Goal: Task Accomplishment & Management: Manage account settings

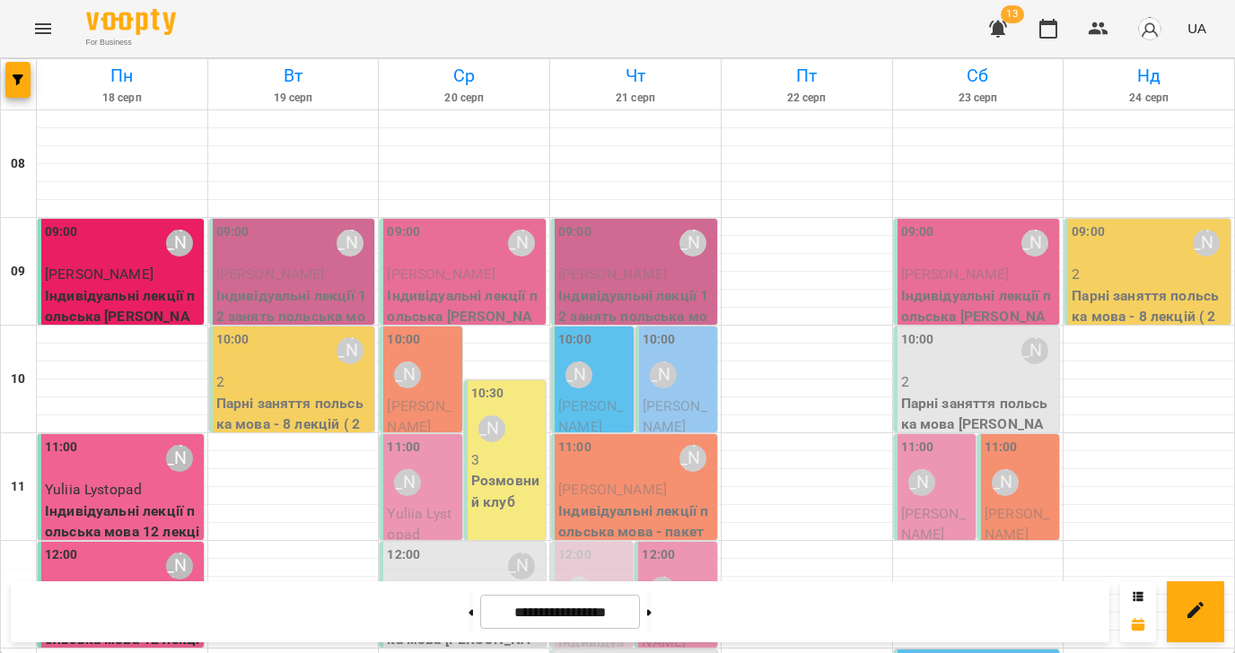
click at [49, 31] on icon "Menu" at bounding box center [43, 29] width 22 height 22
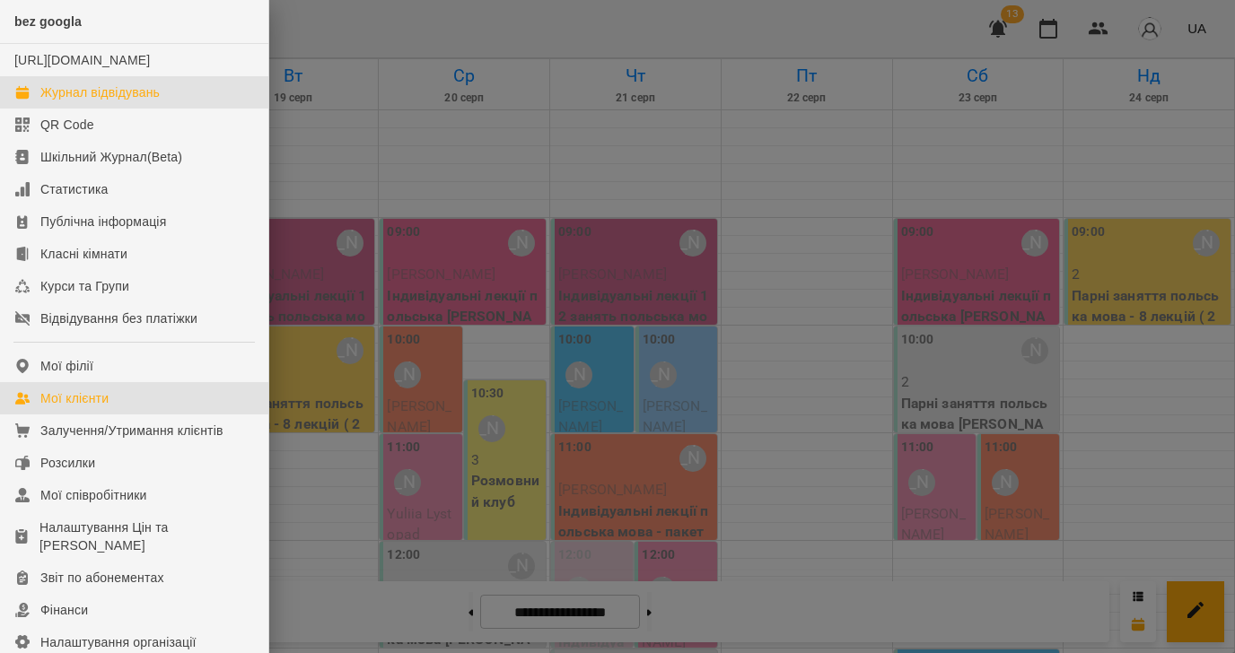
drag, startPoint x: 83, startPoint y: 415, endPoint x: 329, endPoint y: 253, distance: 294.7
click at [83, 407] on div "Мої клієнти" at bounding box center [74, 398] width 68 height 18
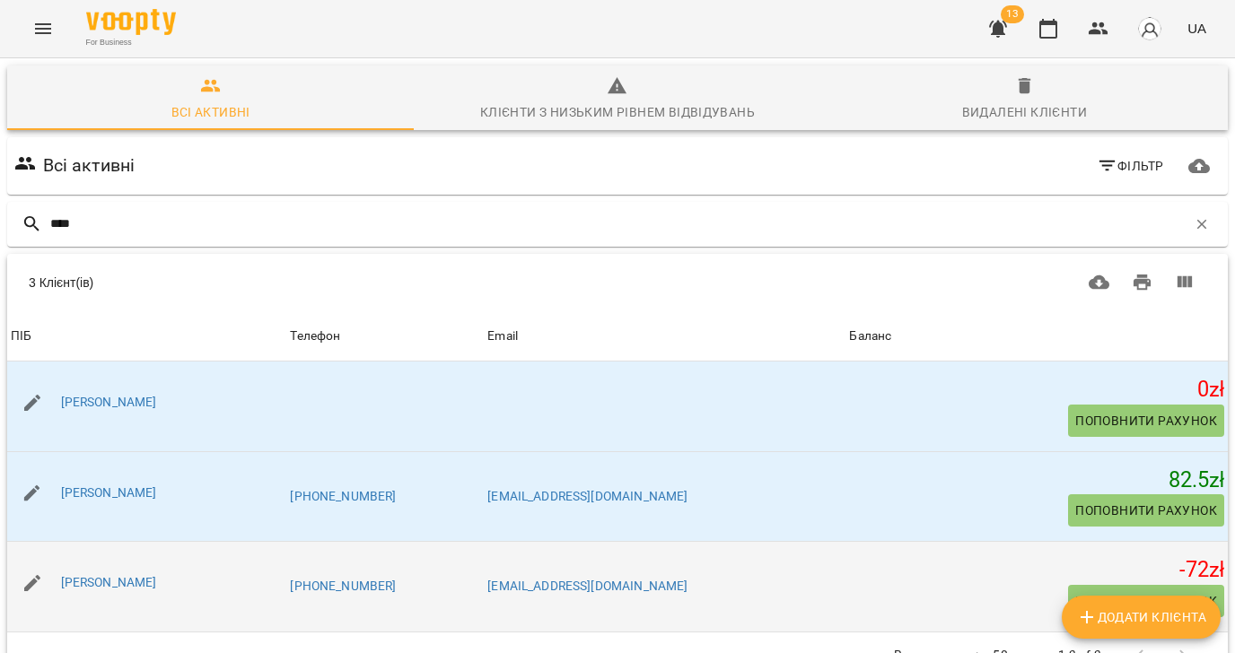
scroll to position [78, 0]
type input "****"
click at [137, 575] on link "[PERSON_NAME]" at bounding box center [109, 582] width 96 height 14
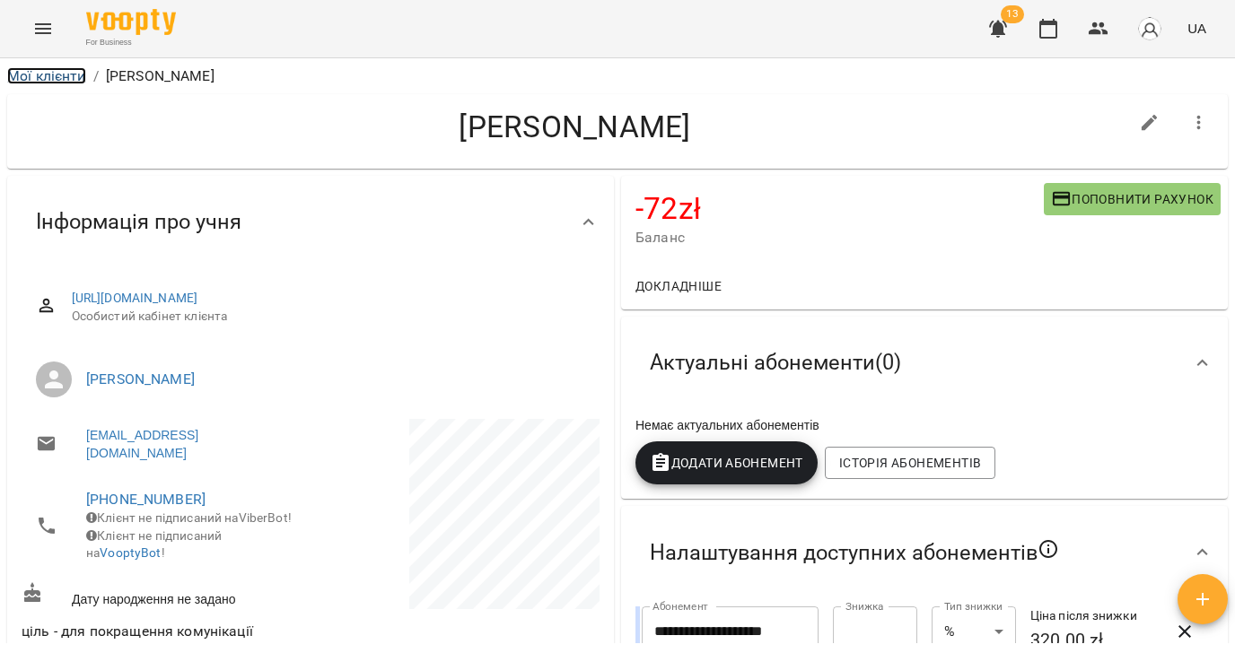
click at [63, 70] on link "Мої клієнти" at bounding box center [46, 75] width 79 height 17
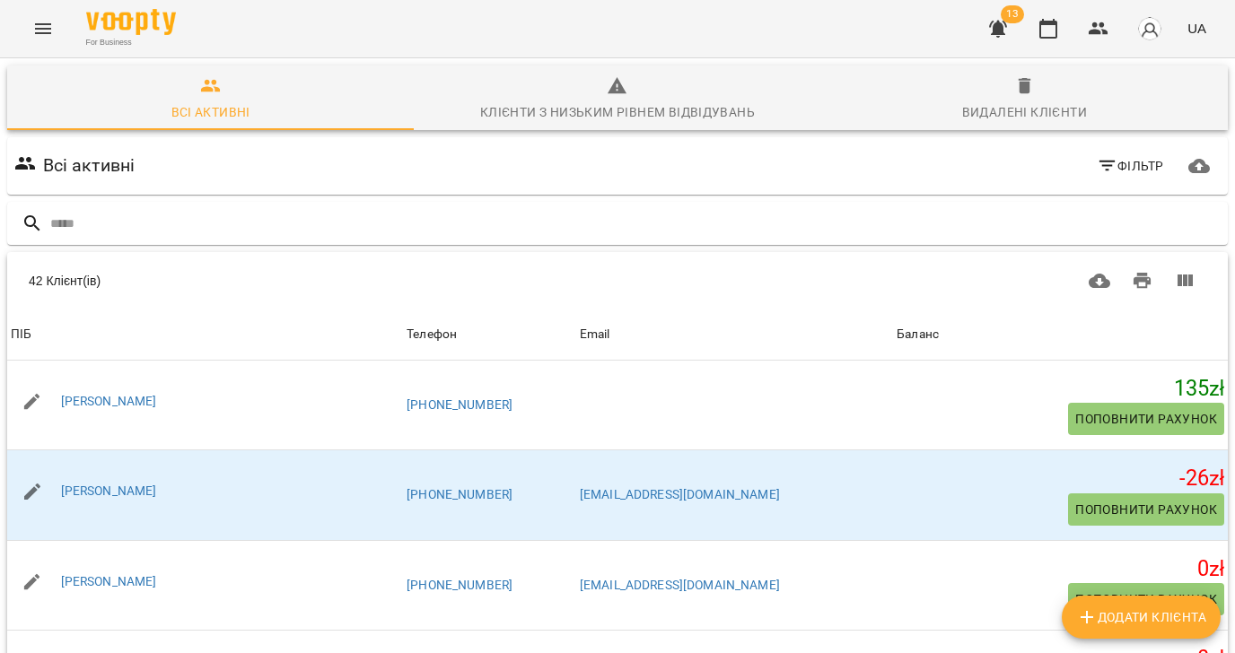
click at [46, 28] on icon "Menu" at bounding box center [43, 28] width 16 height 11
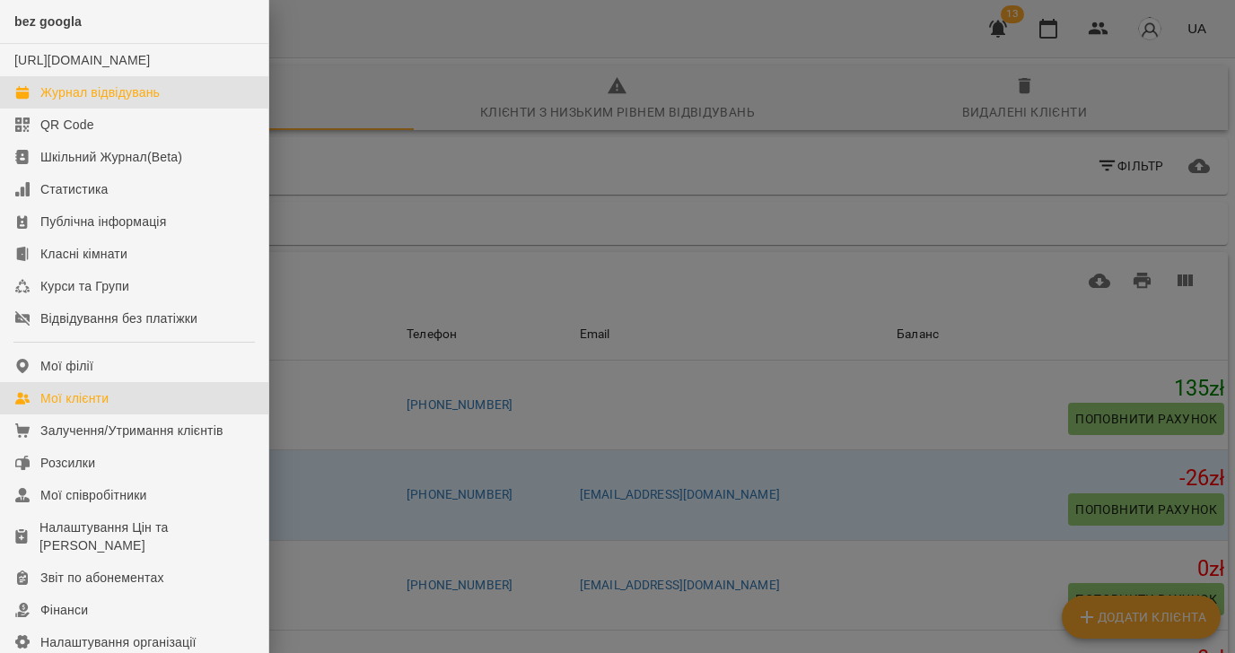
click at [93, 101] on div "Журнал відвідувань" at bounding box center [99, 92] width 119 height 18
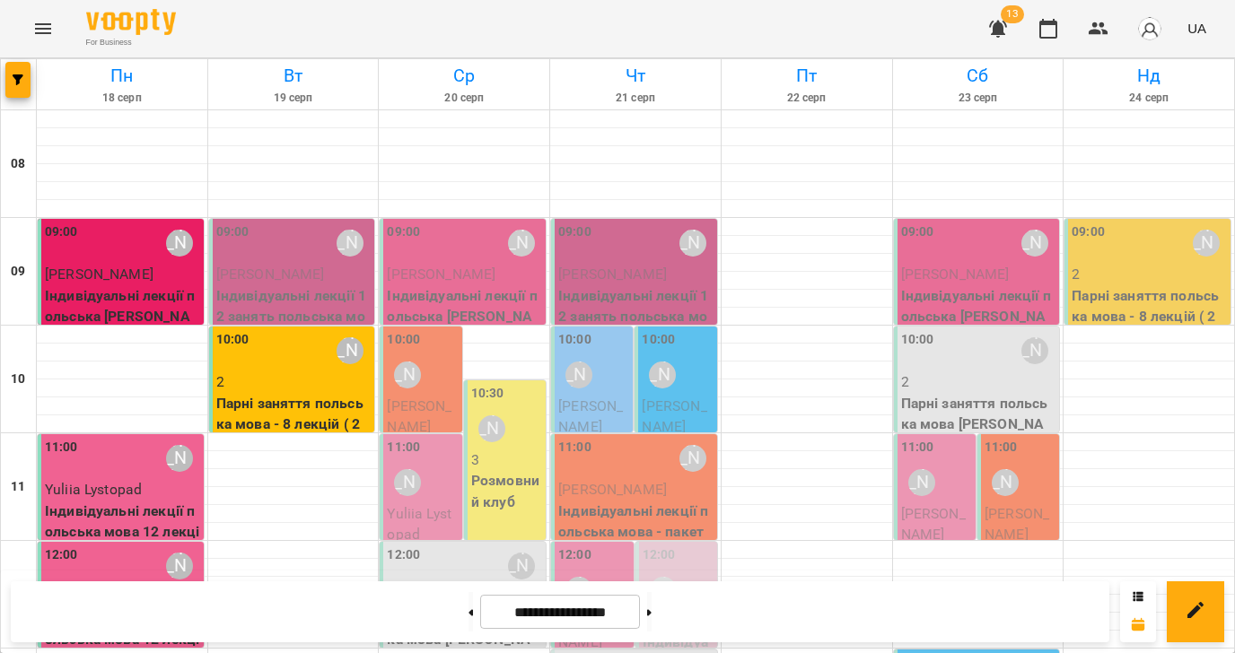
click at [292, 293] on p "Індивідуальні лекції 12 занять польська мова" at bounding box center [293, 317] width 155 height 64
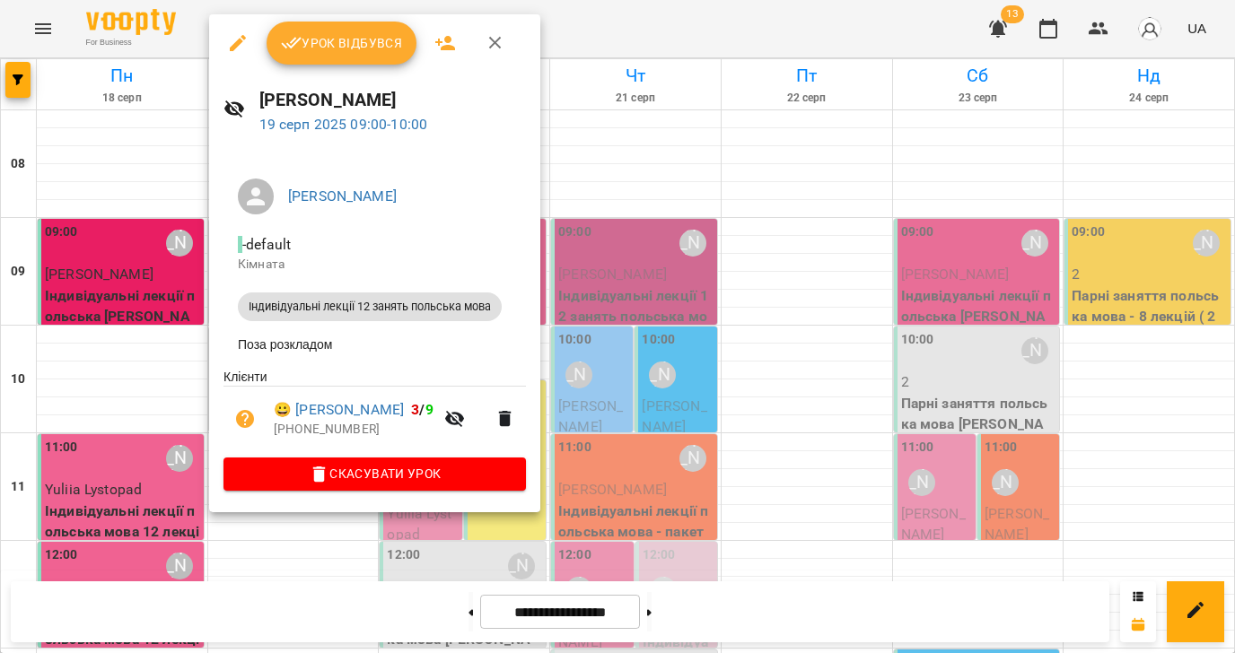
click at [357, 52] on span "Урок відбувся" at bounding box center [342, 43] width 122 height 22
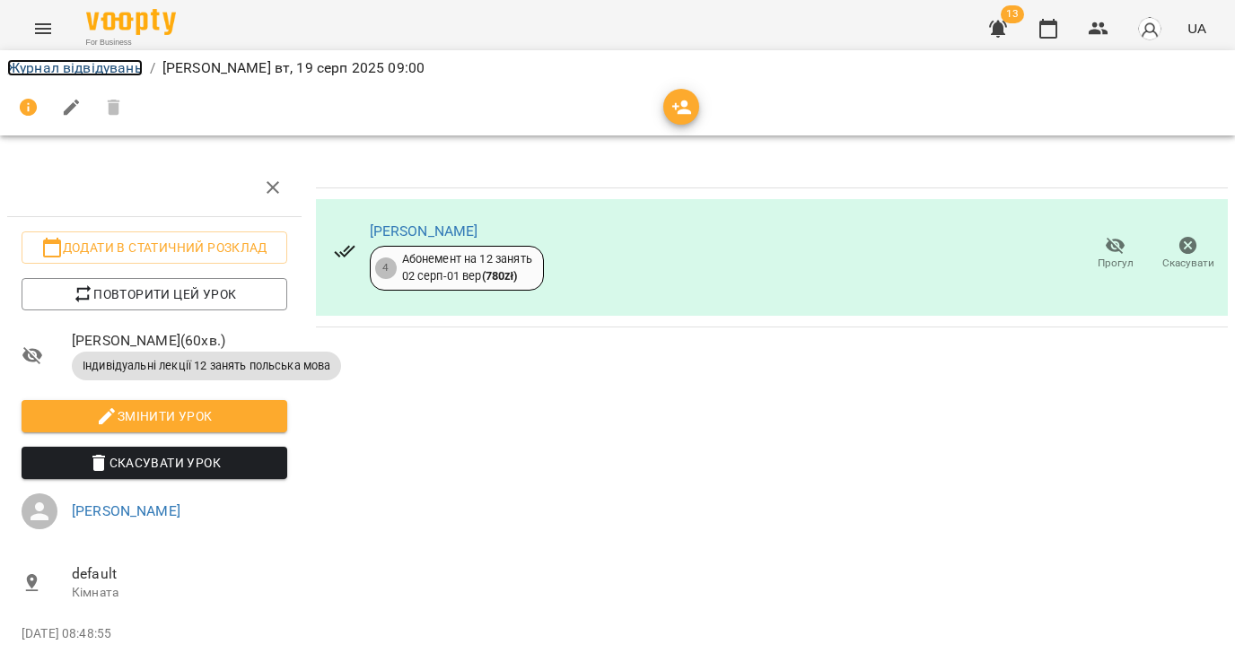
click at [96, 63] on link "Журнал відвідувань" at bounding box center [74, 67] width 135 height 17
